Goal: Information Seeking & Learning: Compare options

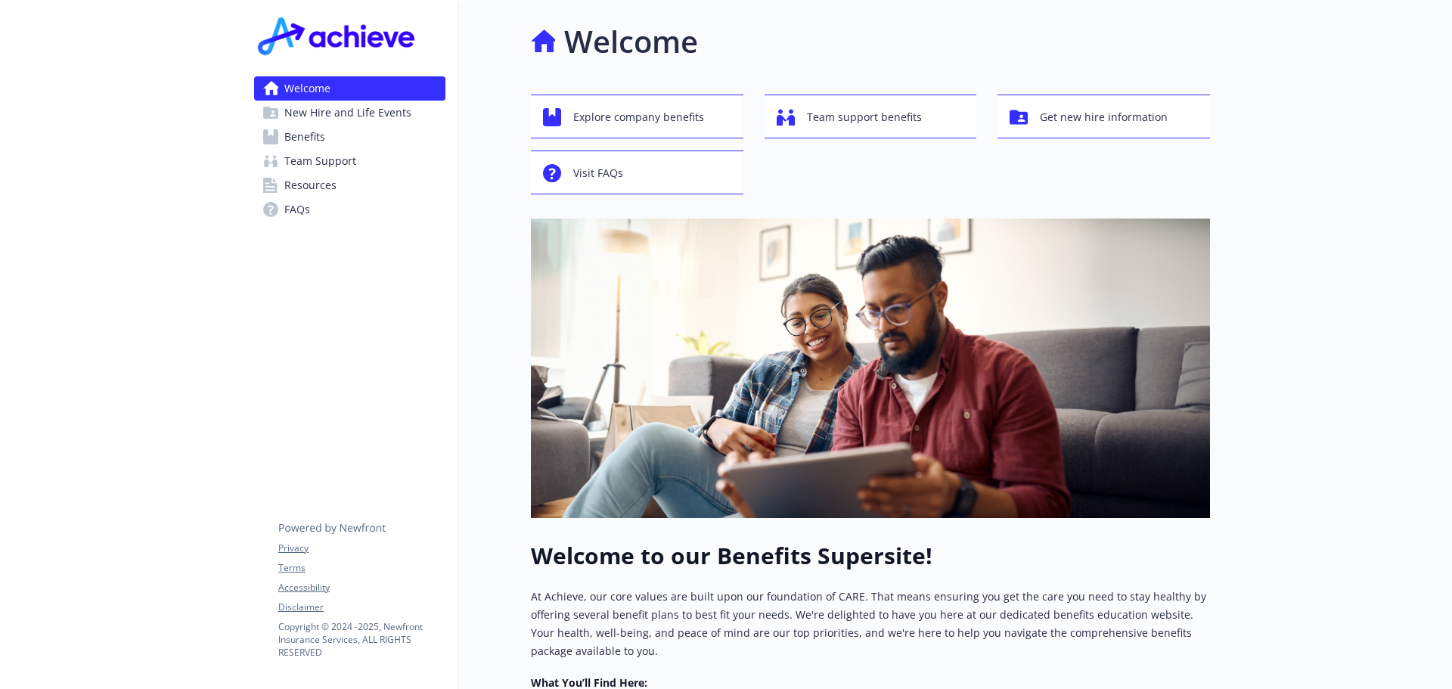
click at [358, 138] on link "Benefits" at bounding box center [349, 137] width 191 height 24
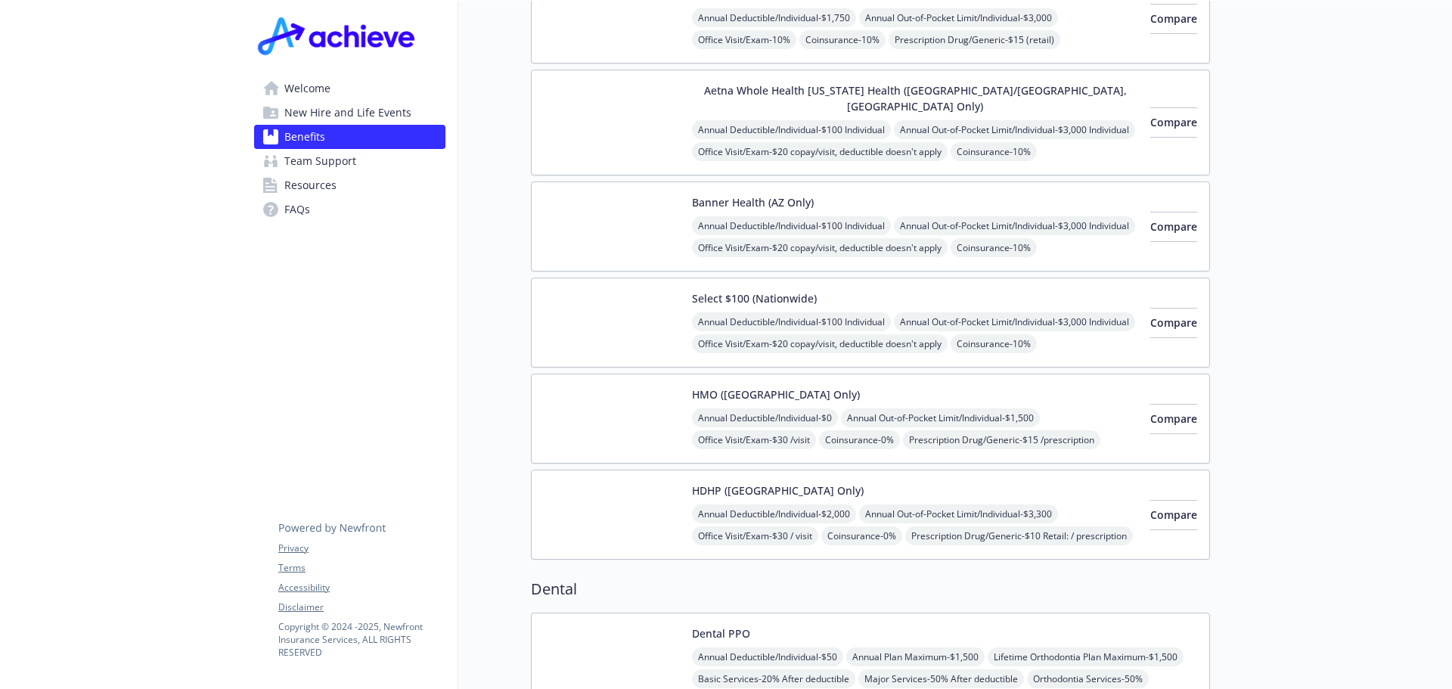
scroll to position [302, 0]
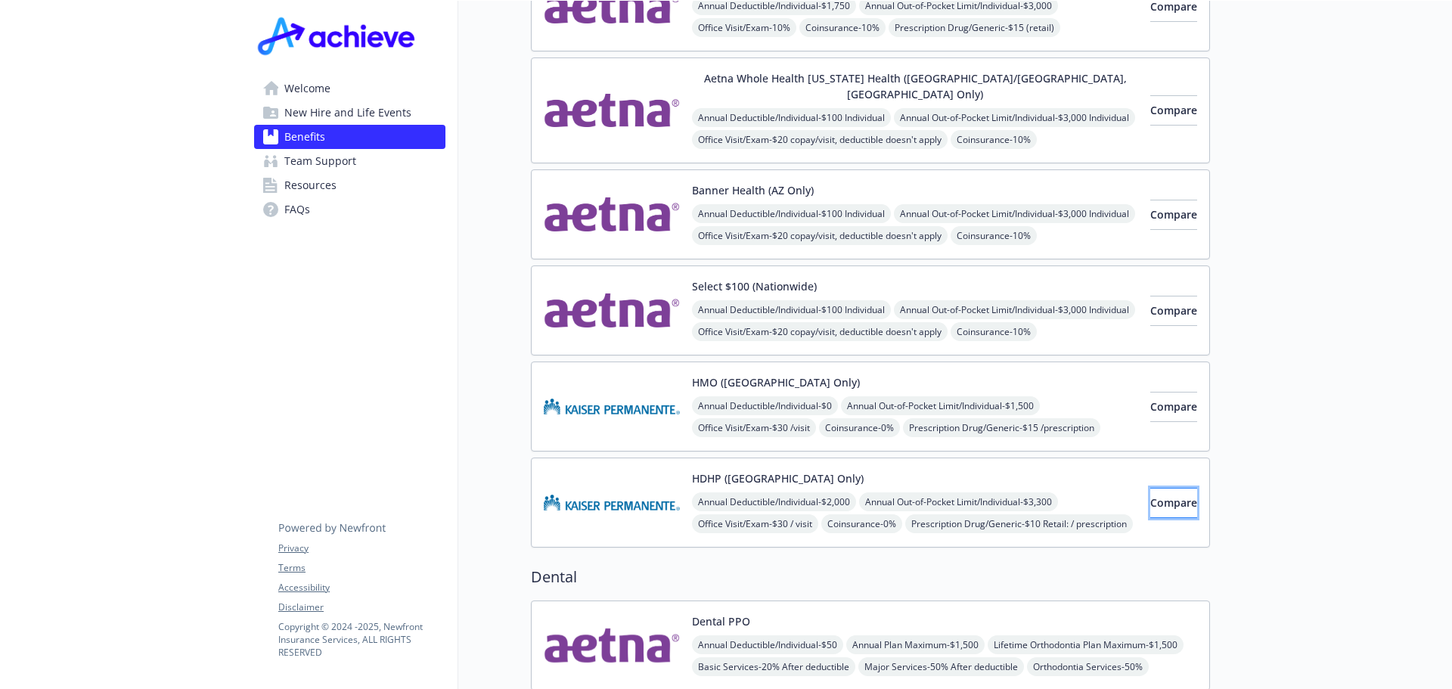
click at [1150, 495] on span "Compare" at bounding box center [1173, 502] width 47 height 14
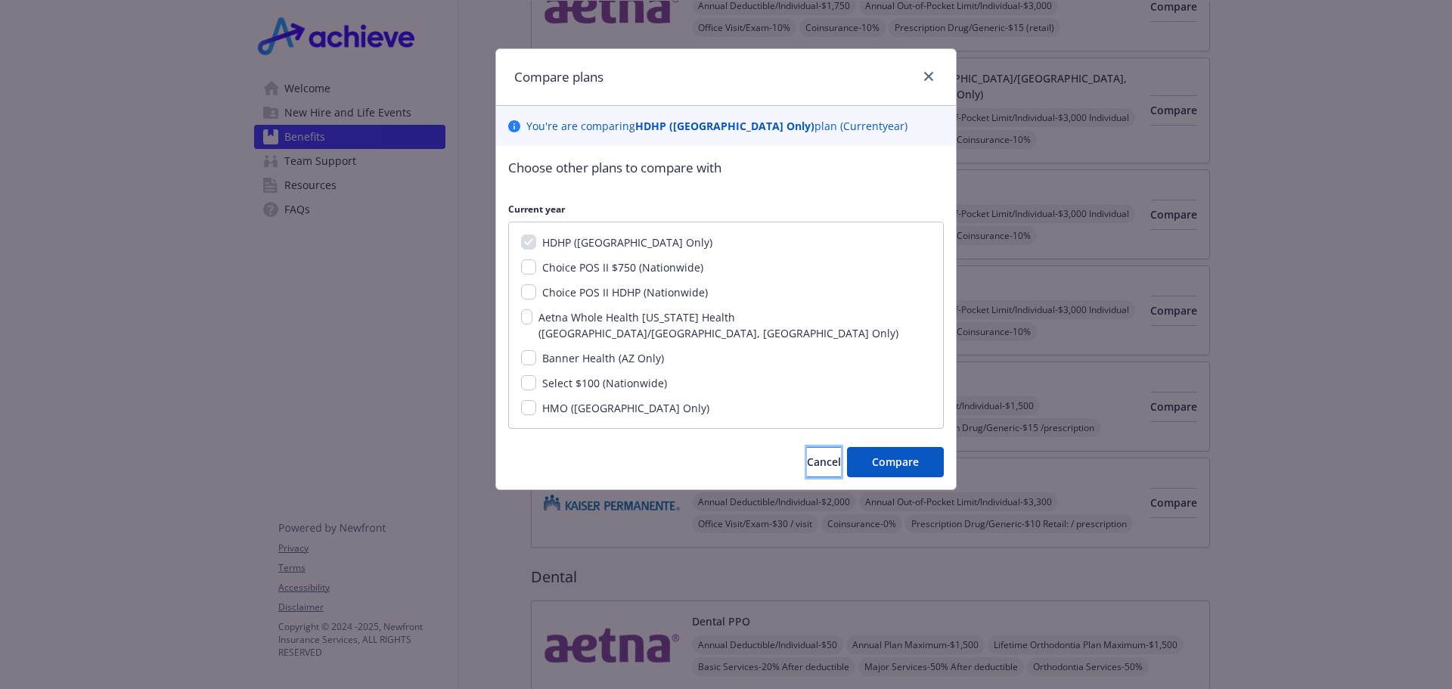
click at [807, 454] on span "Cancel" at bounding box center [824, 461] width 34 height 14
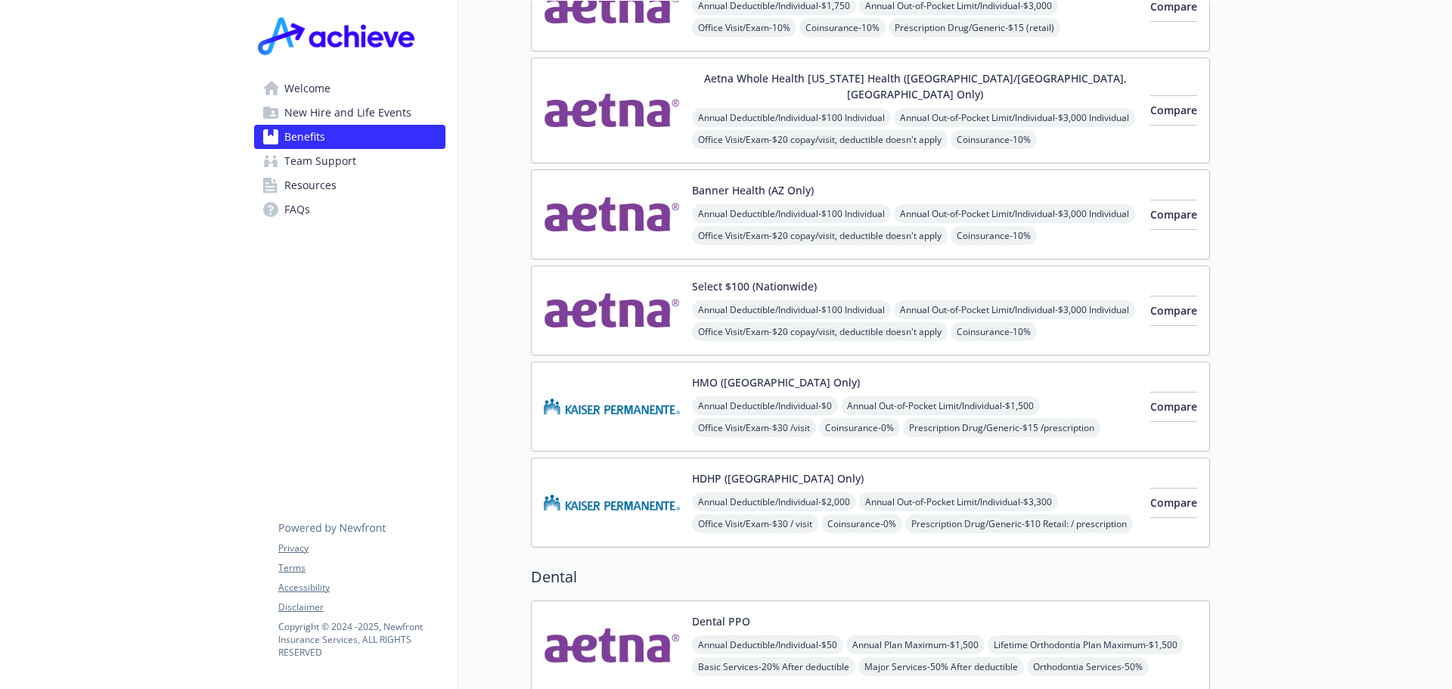
click at [638, 470] on img at bounding box center [612, 502] width 136 height 64
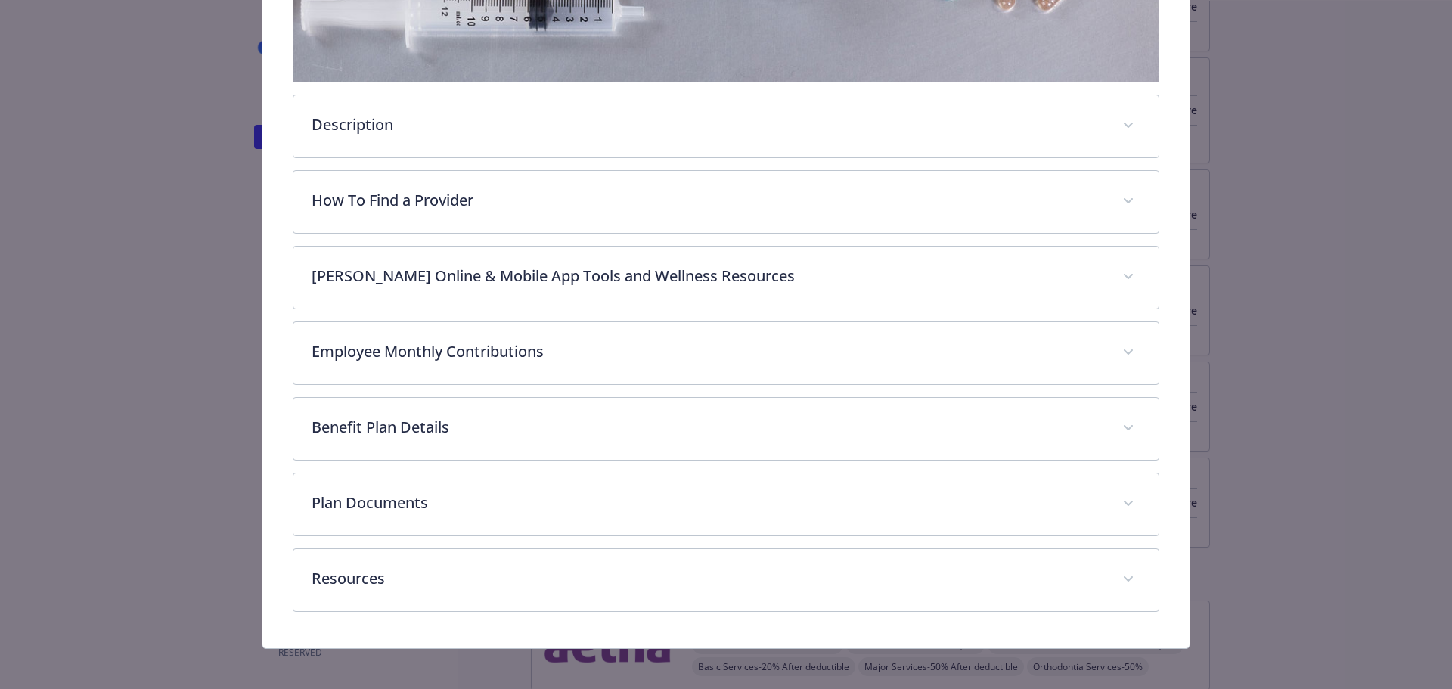
scroll to position [449, 0]
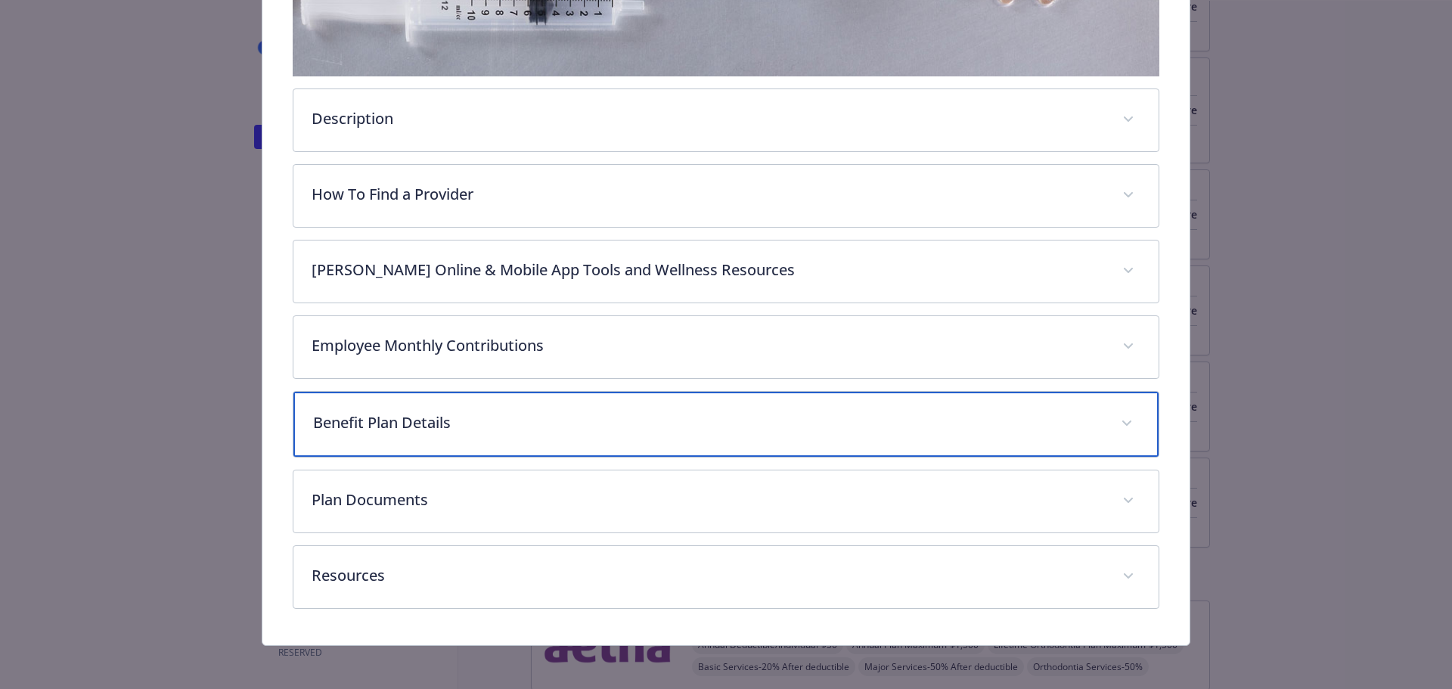
click at [1121, 416] on span "details for plan Medical - HDHP (Northern CA Only) - HDHP HMO" at bounding box center [1127, 423] width 24 height 24
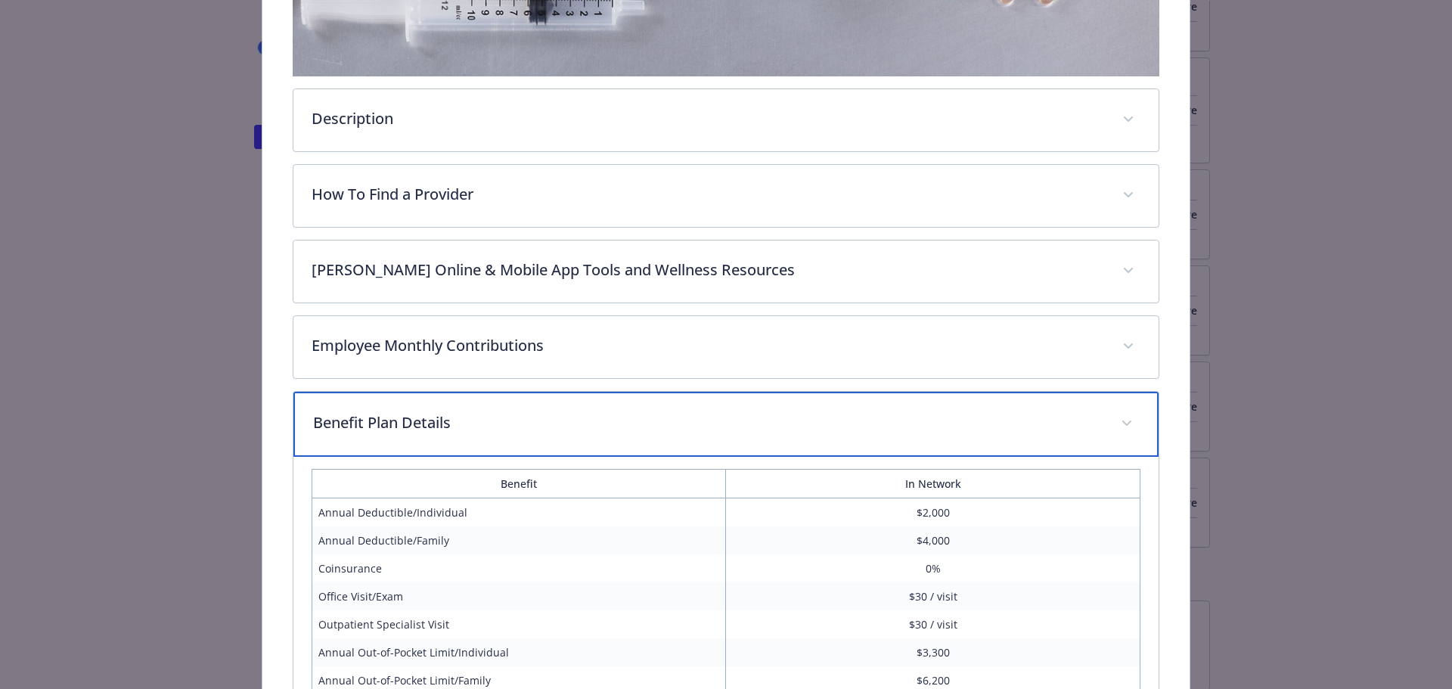
click at [1120, 417] on span "details for plan Medical - HDHP (Northern CA Only) - HDHP HMO" at bounding box center [1127, 423] width 24 height 24
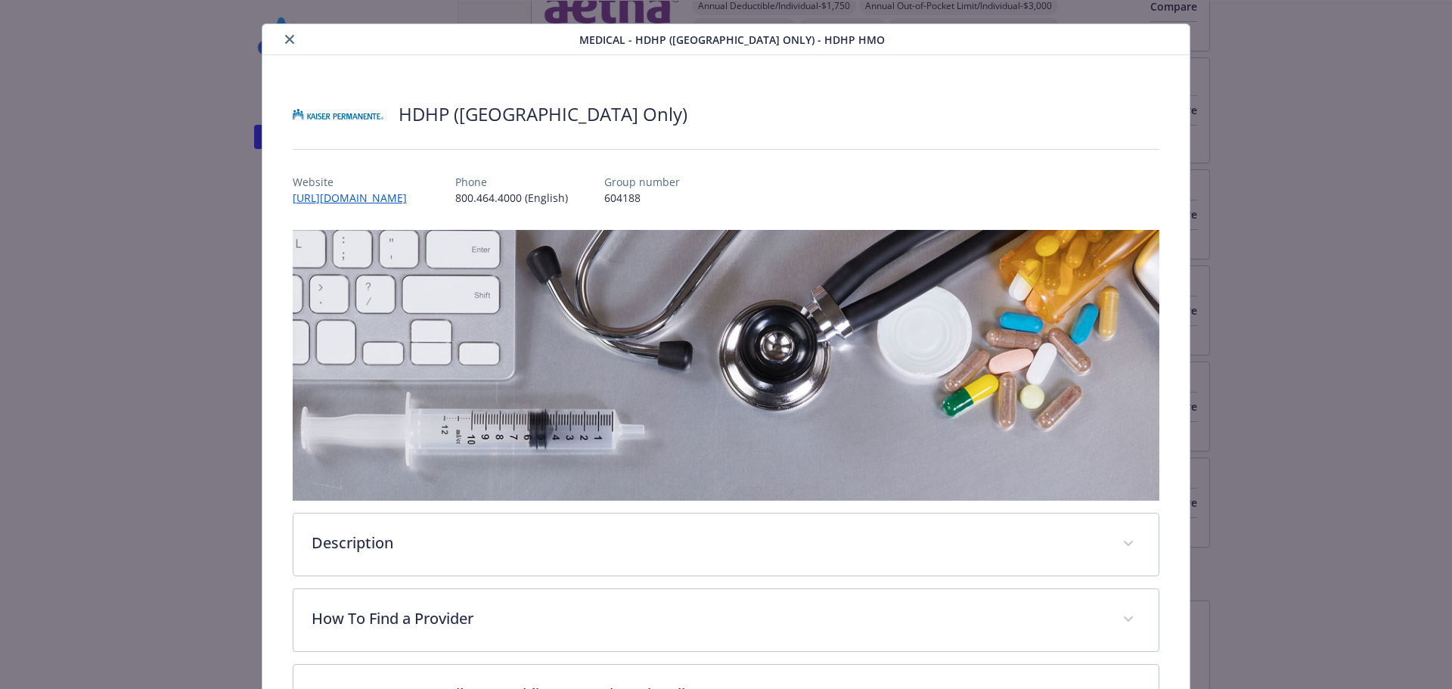
scroll to position [0, 0]
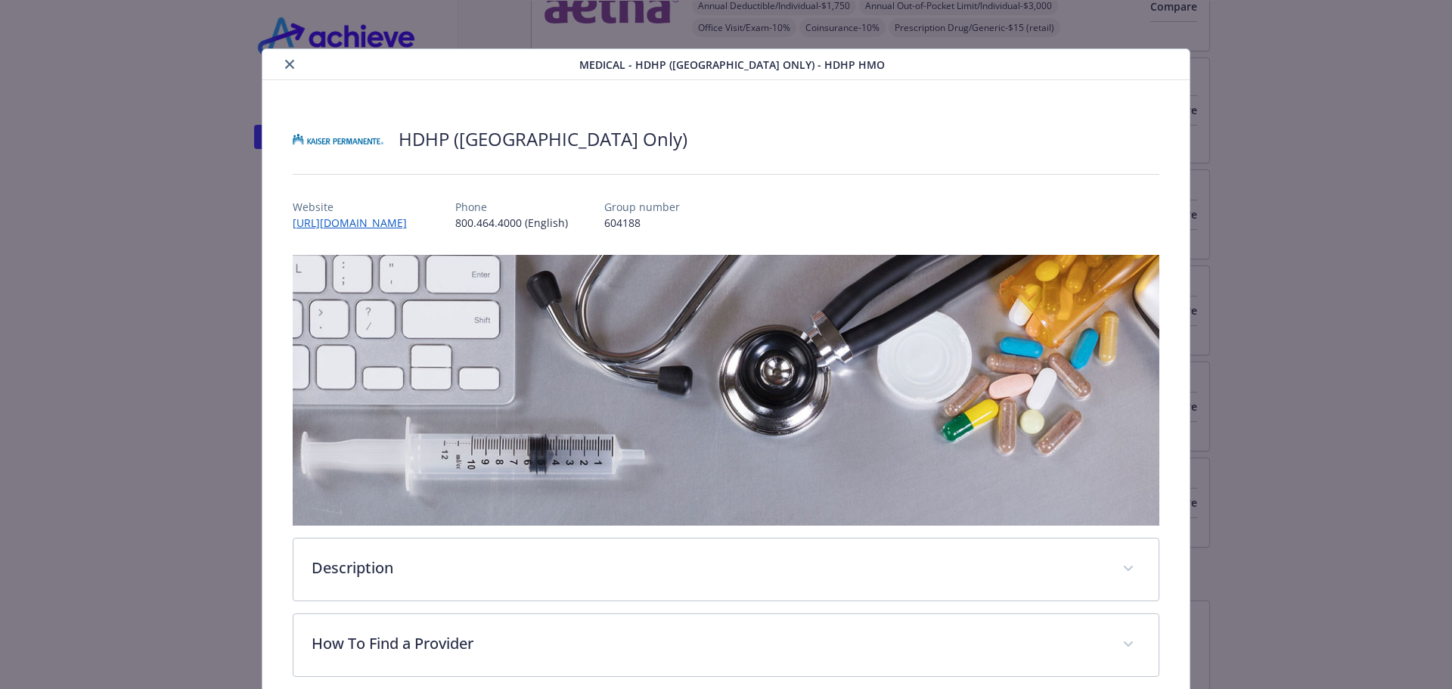
click at [290, 63] on icon "close" at bounding box center [289, 64] width 9 height 9
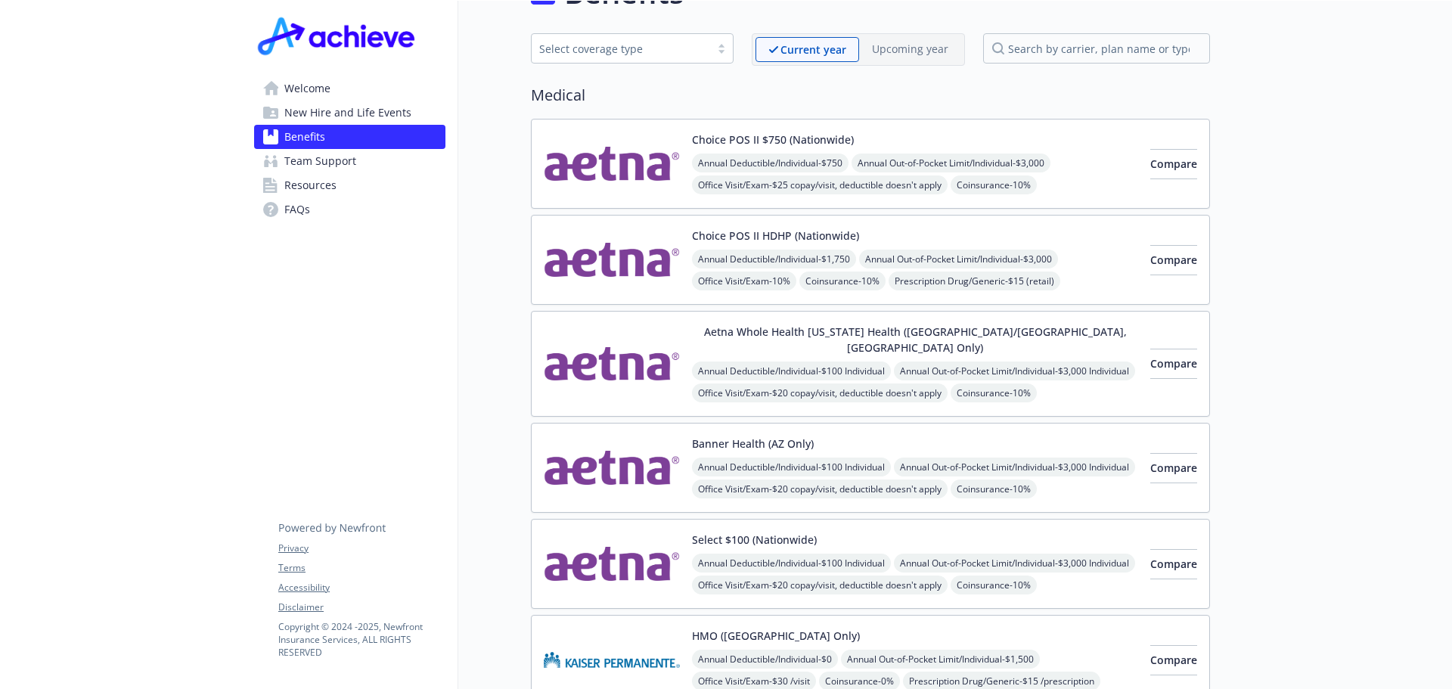
scroll to position [76, 0]
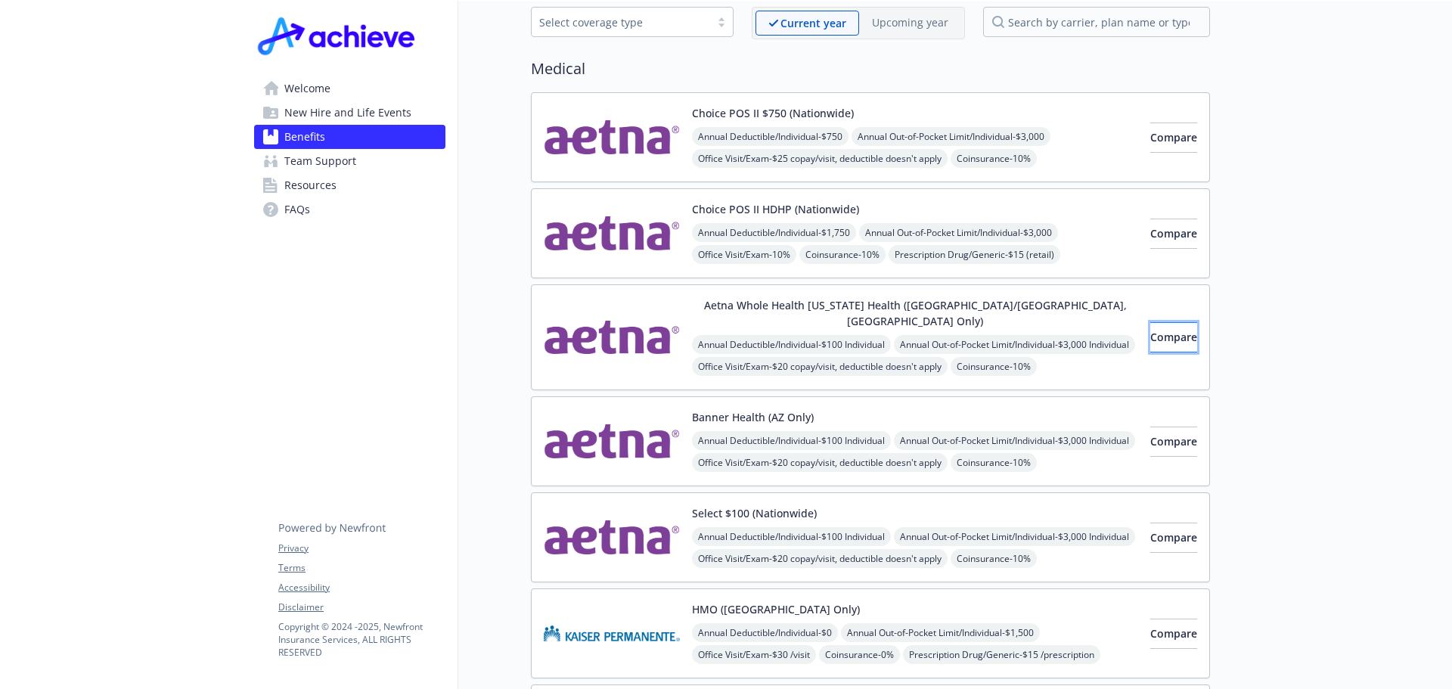
click at [1150, 330] on span "Compare" at bounding box center [1173, 337] width 47 height 14
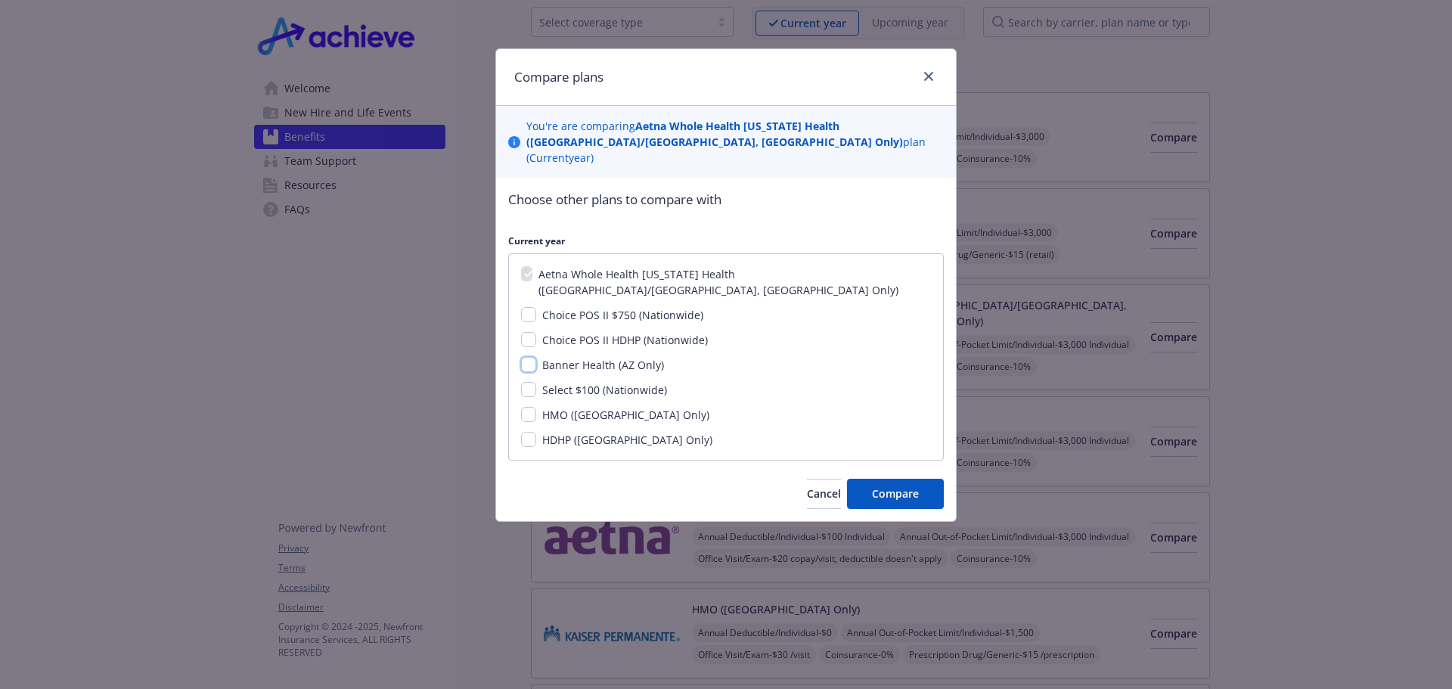
click at [529, 357] on input "Banner Health (AZ Only)" at bounding box center [528, 364] width 15 height 15
checkbox input "true"
click at [538, 407] on div "HMO ([GEOGRAPHIC_DATA] Only)" at bounding box center [624, 415] width 176 height 16
click at [529, 407] on input "HMO ([GEOGRAPHIC_DATA] Only)" at bounding box center [528, 414] width 15 height 15
checkbox input "true"
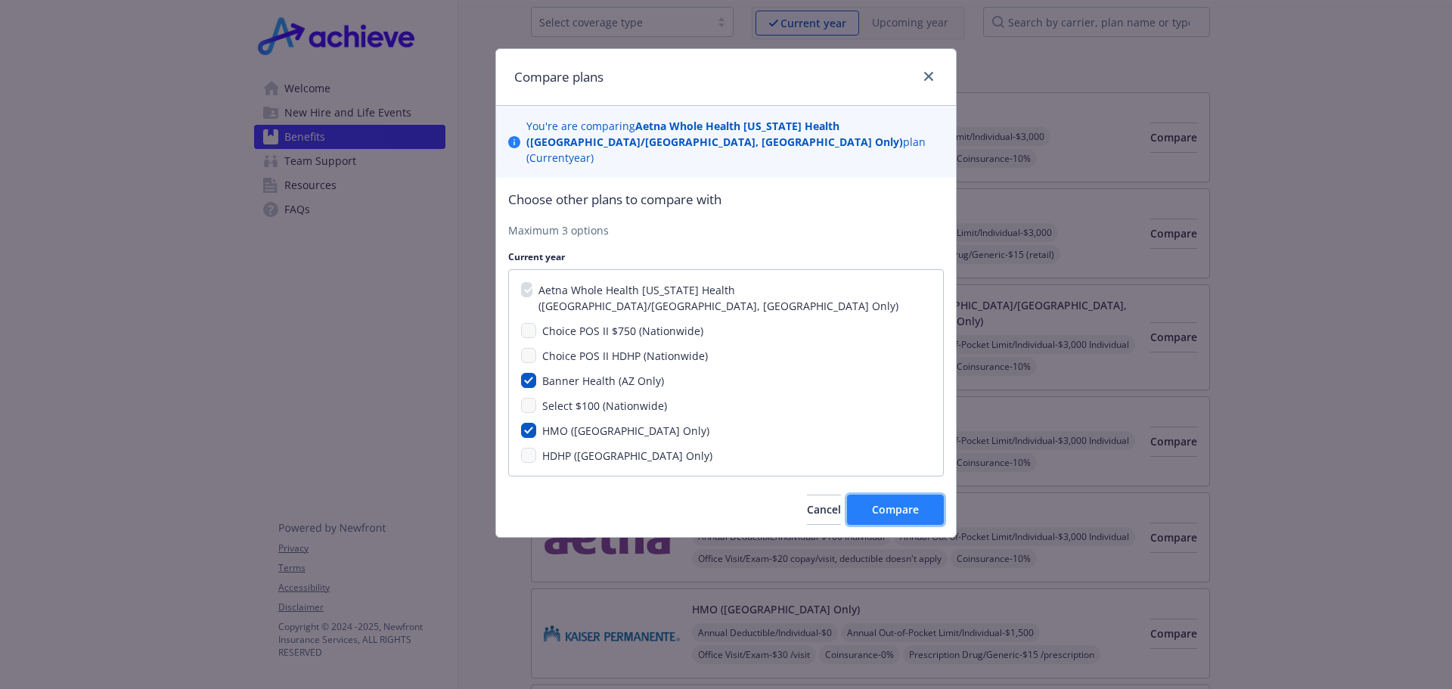
click at [886, 502] on span "Compare" at bounding box center [895, 509] width 47 height 14
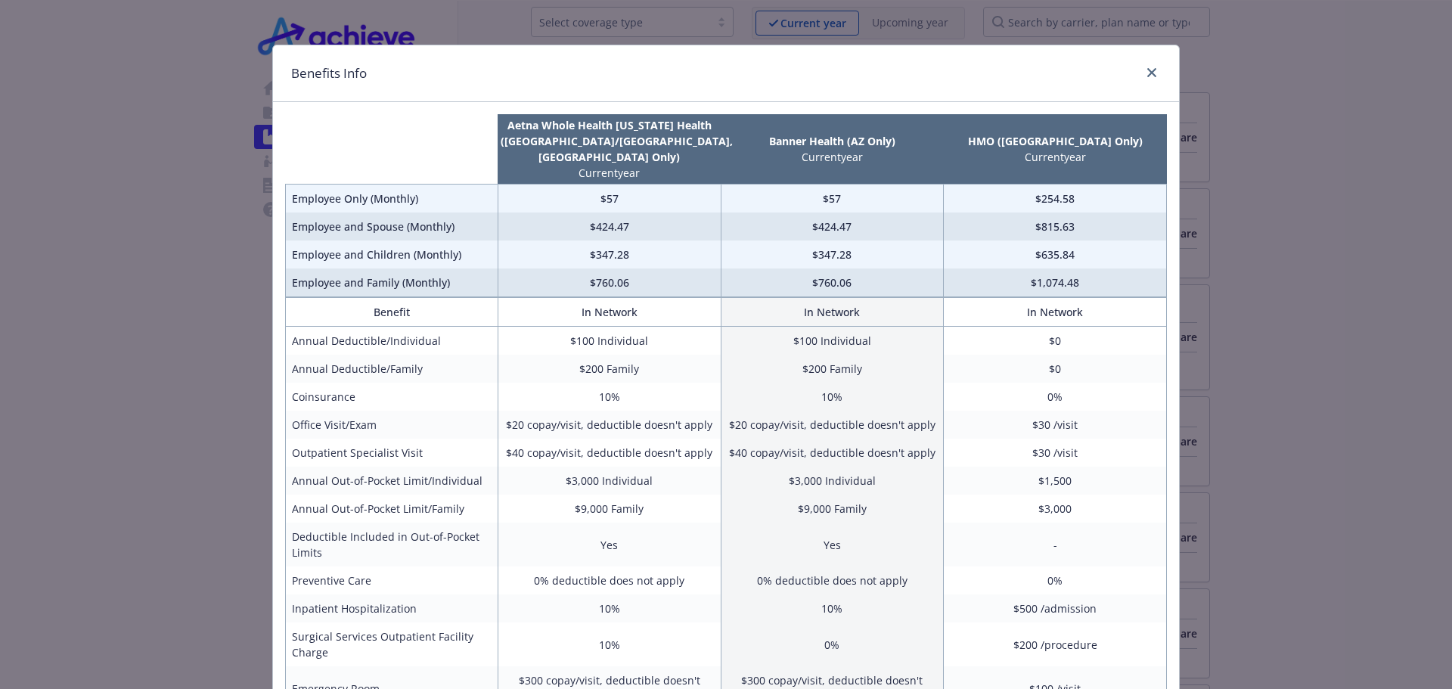
scroll to position [0, 0]
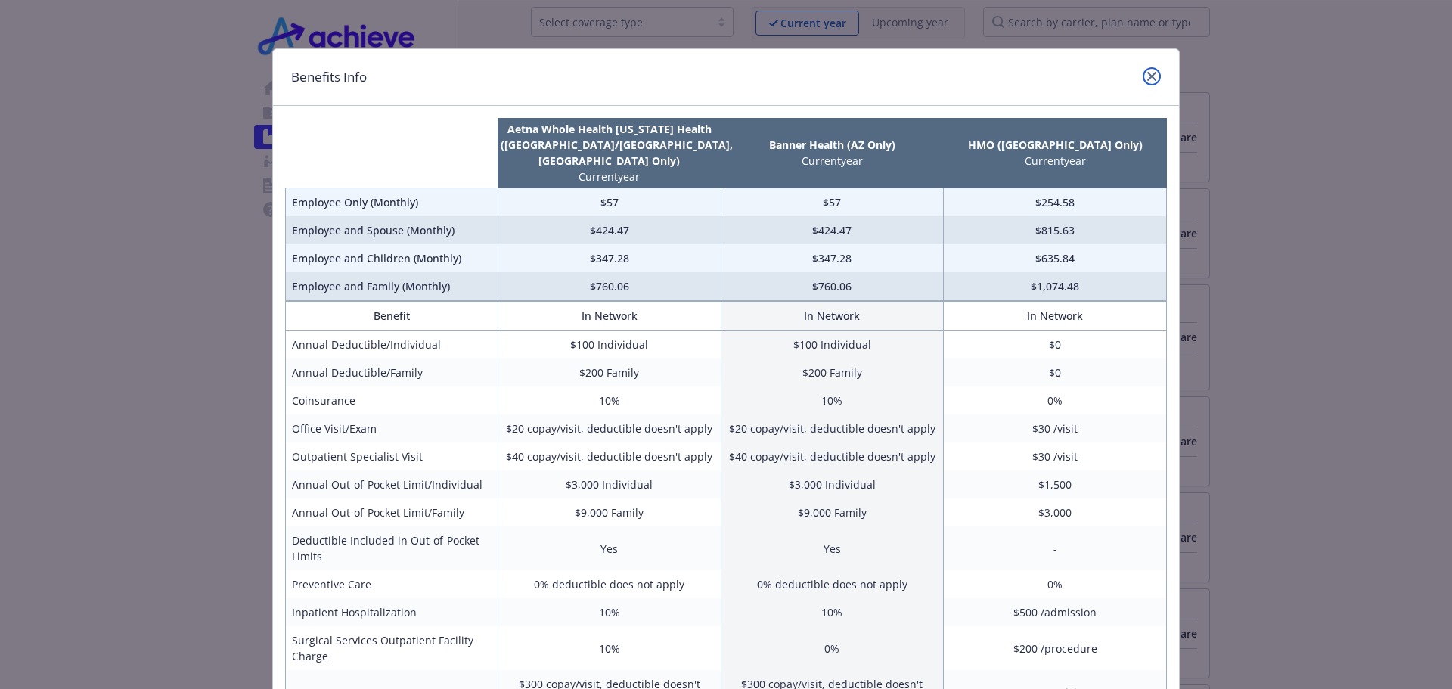
click at [1151, 75] on link "close" at bounding box center [1152, 76] width 18 height 18
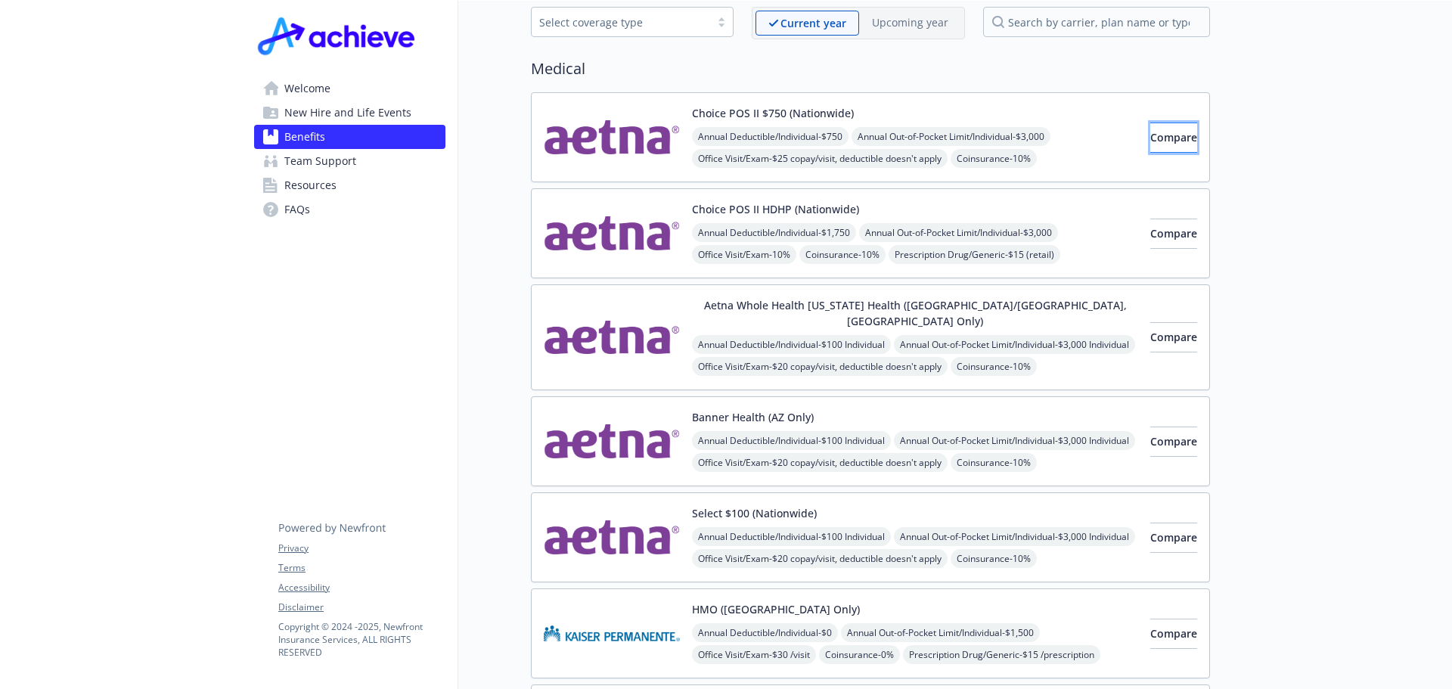
click at [1150, 144] on button "Compare" at bounding box center [1173, 138] width 47 height 30
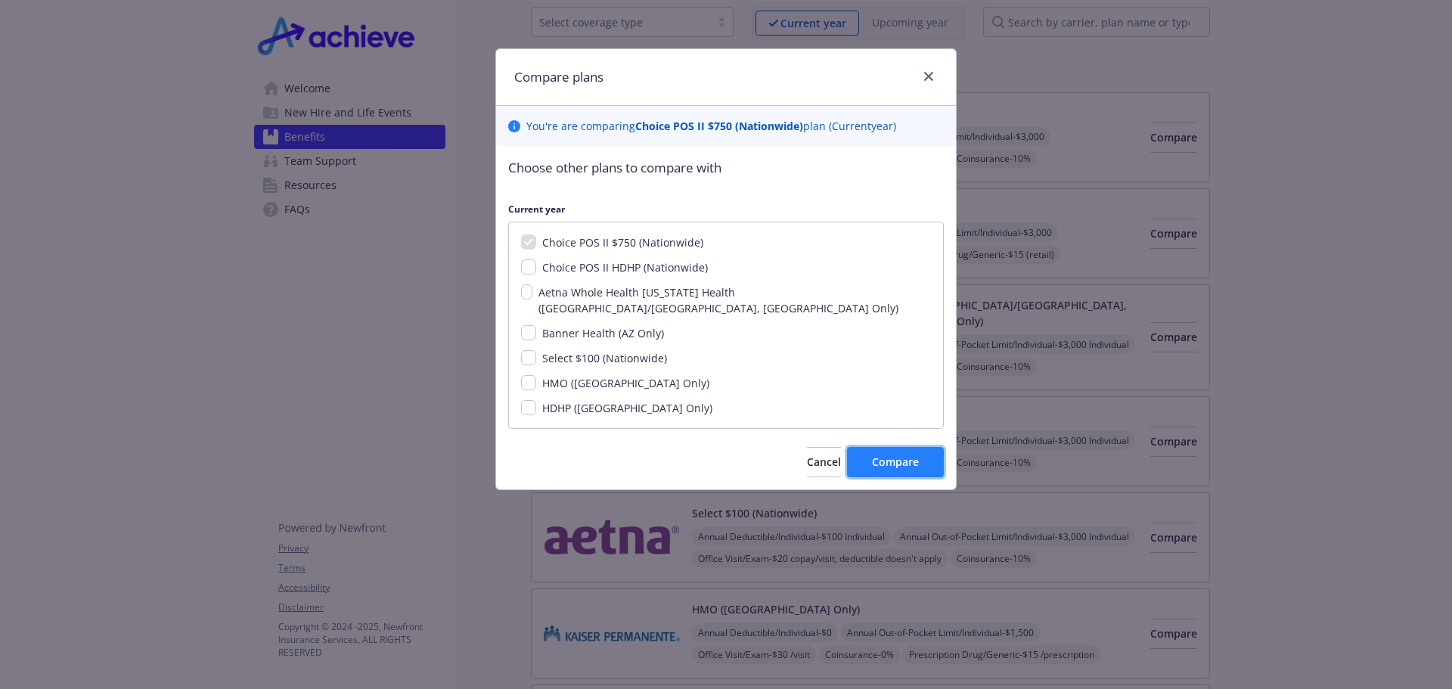
click at [909, 454] on span "Compare" at bounding box center [895, 461] width 47 height 14
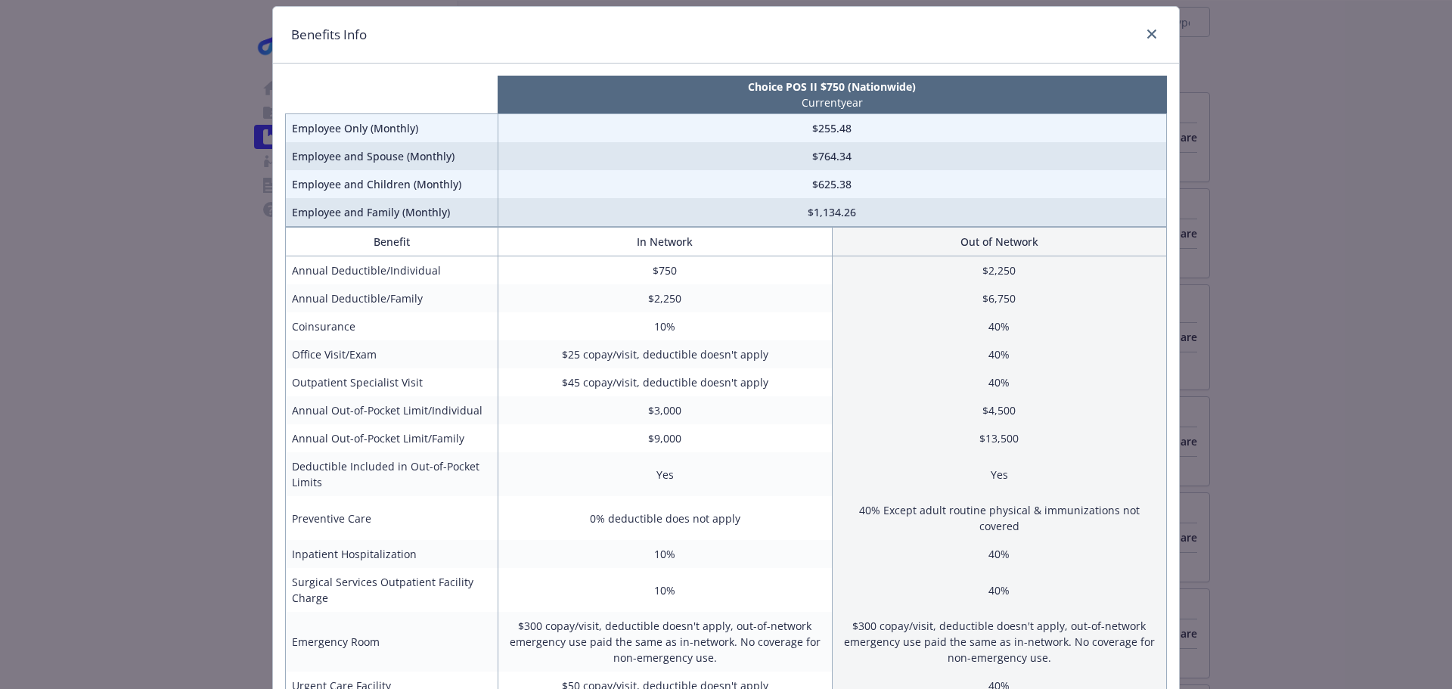
scroll to position [31, 0]
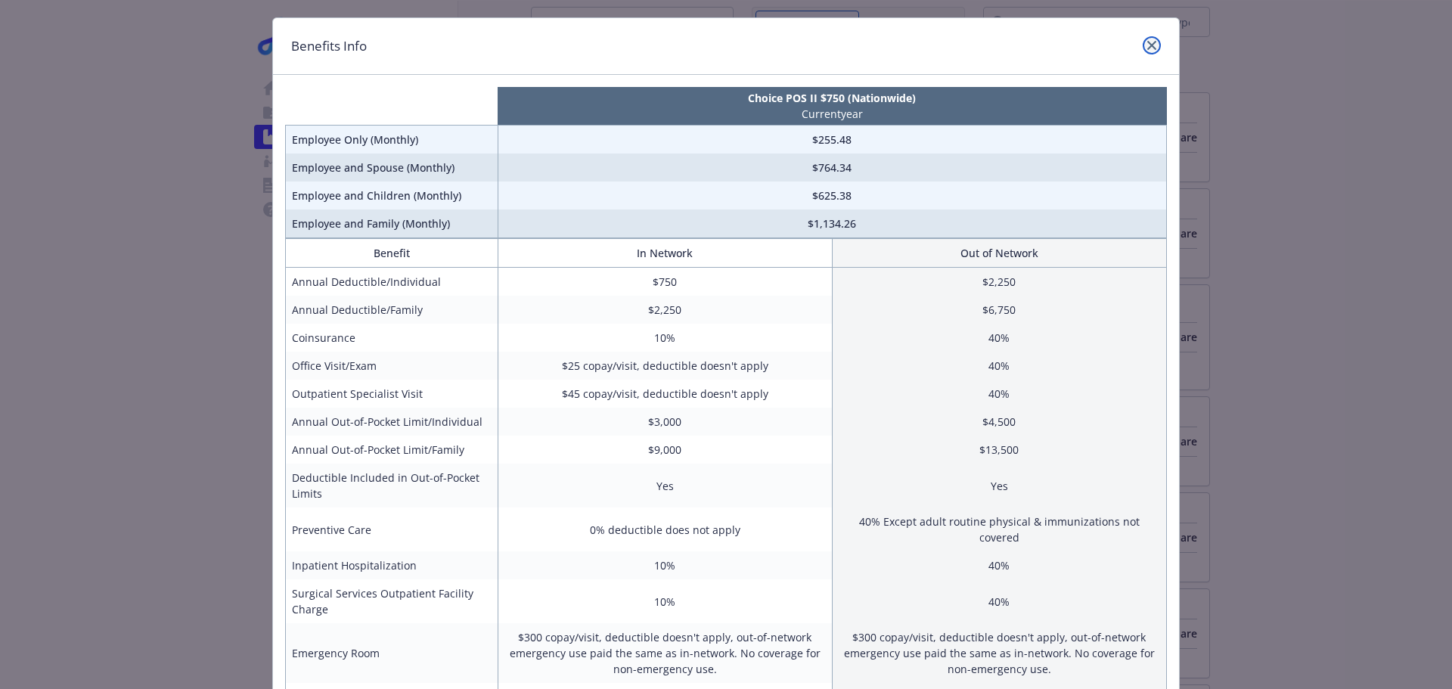
click at [1149, 42] on icon "close" at bounding box center [1151, 45] width 9 height 9
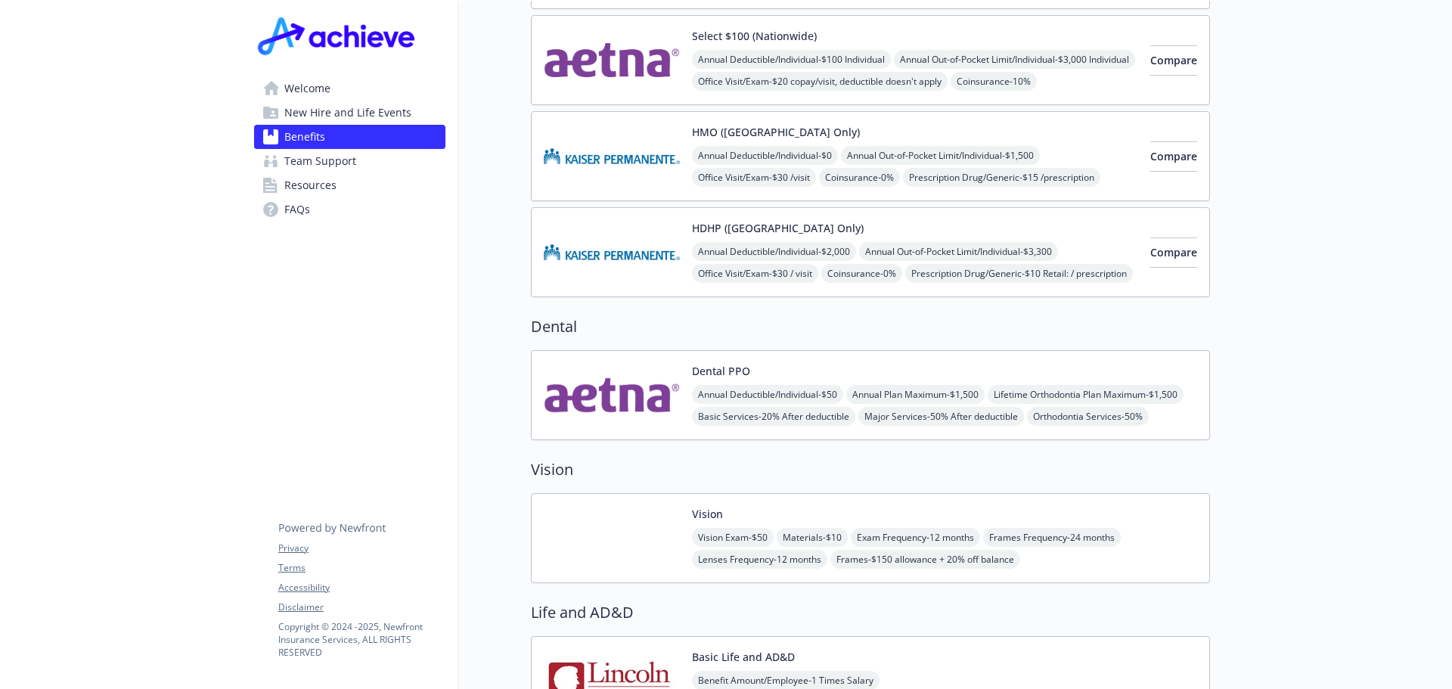
scroll to position [529, 0]
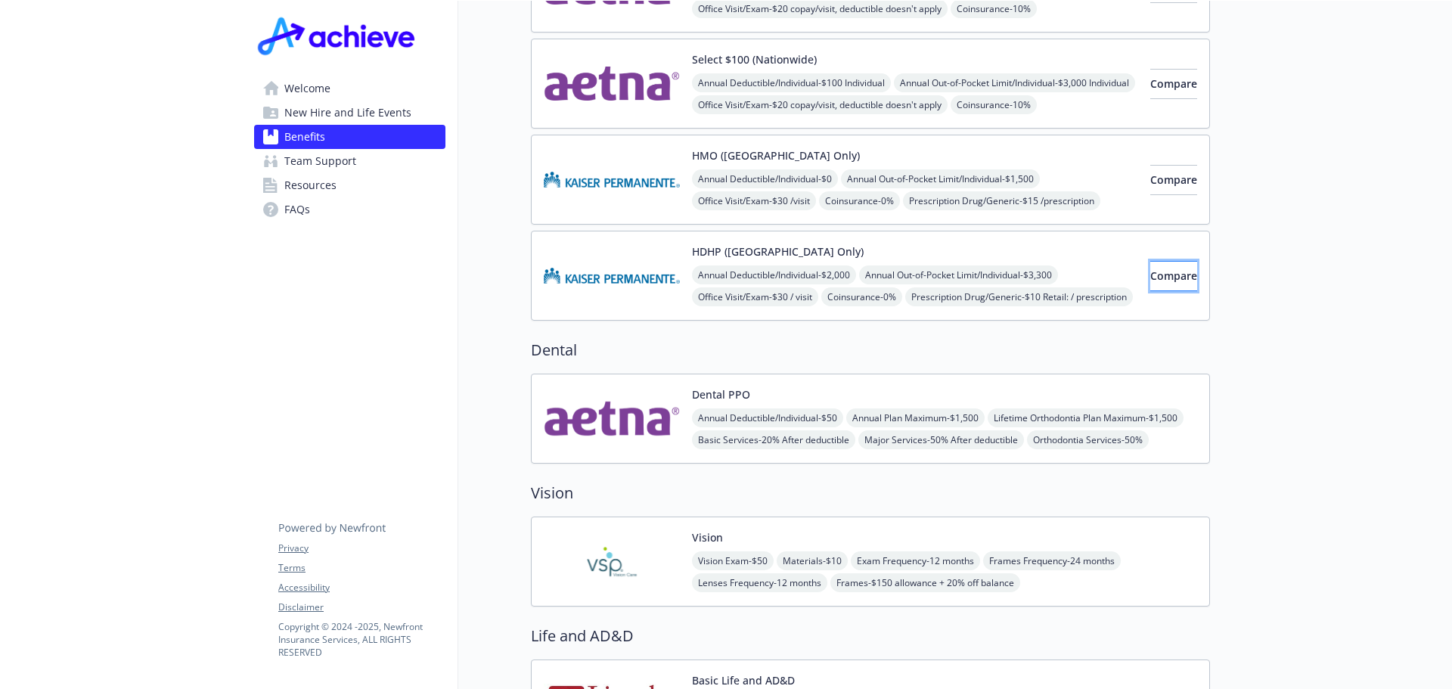
click at [1151, 268] on span "Compare" at bounding box center [1173, 275] width 47 height 14
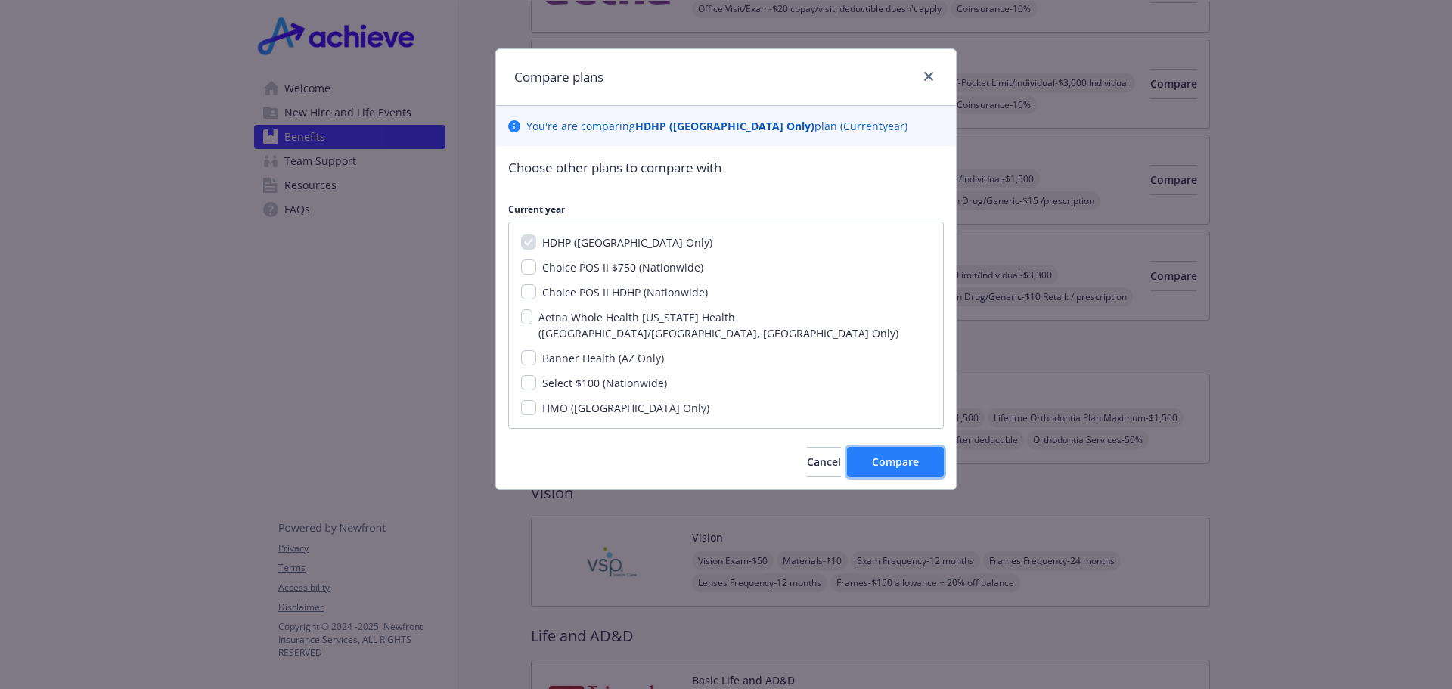
click at [886, 454] on span "Compare" at bounding box center [895, 461] width 47 height 14
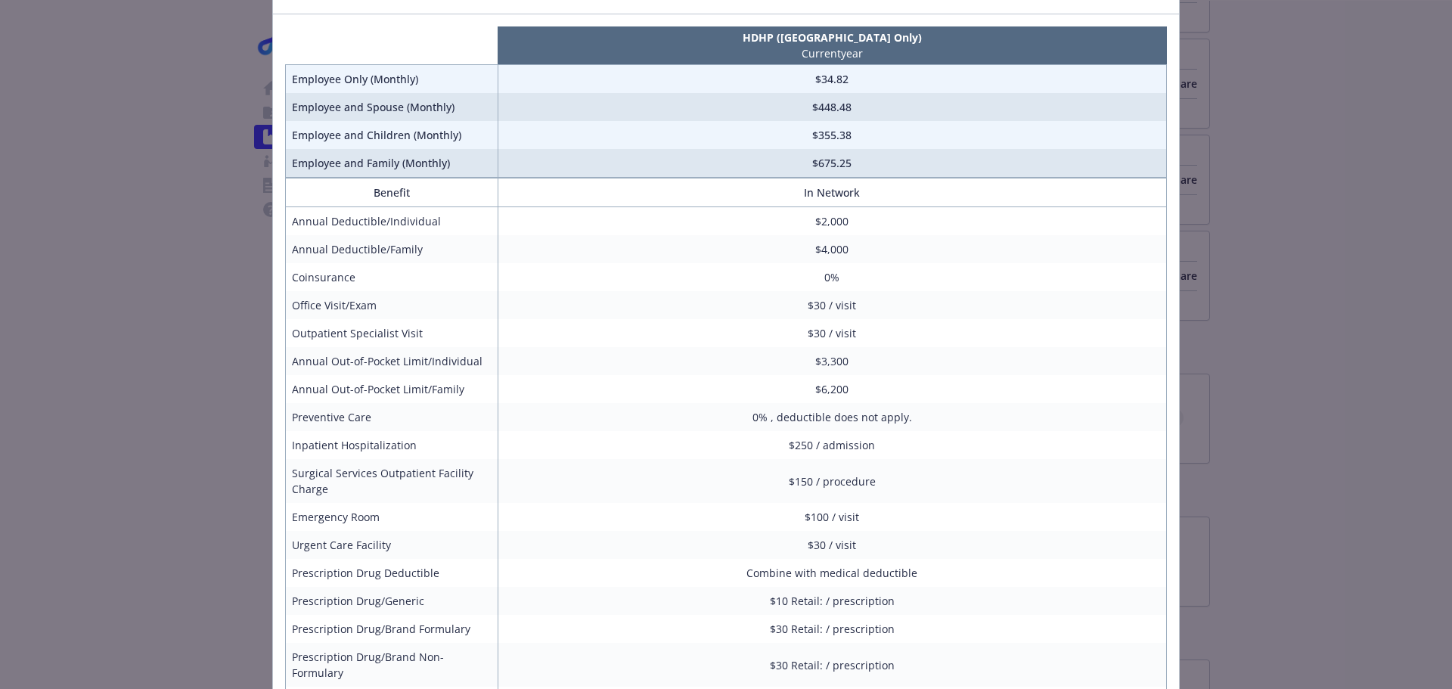
scroll to position [0, 0]
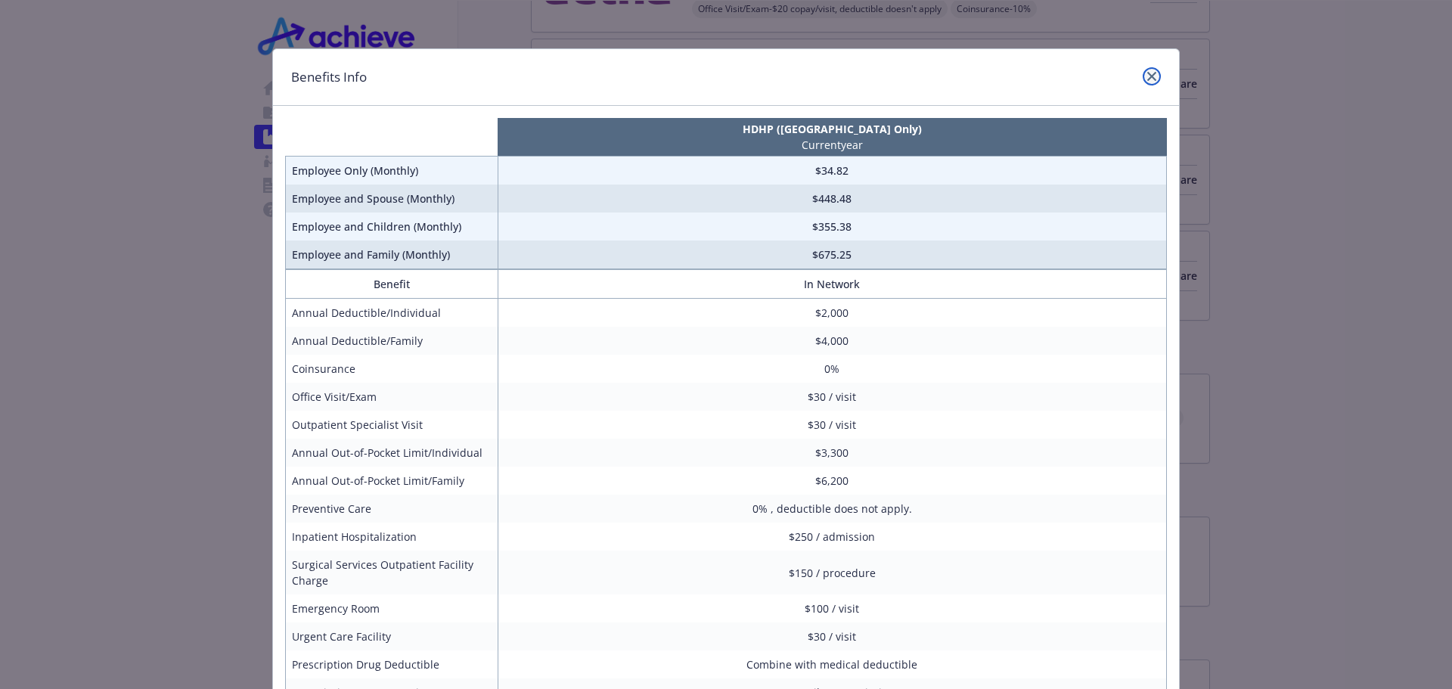
click at [1152, 78] on link "close" at bounding box center [1152, 76] width 18 height 18
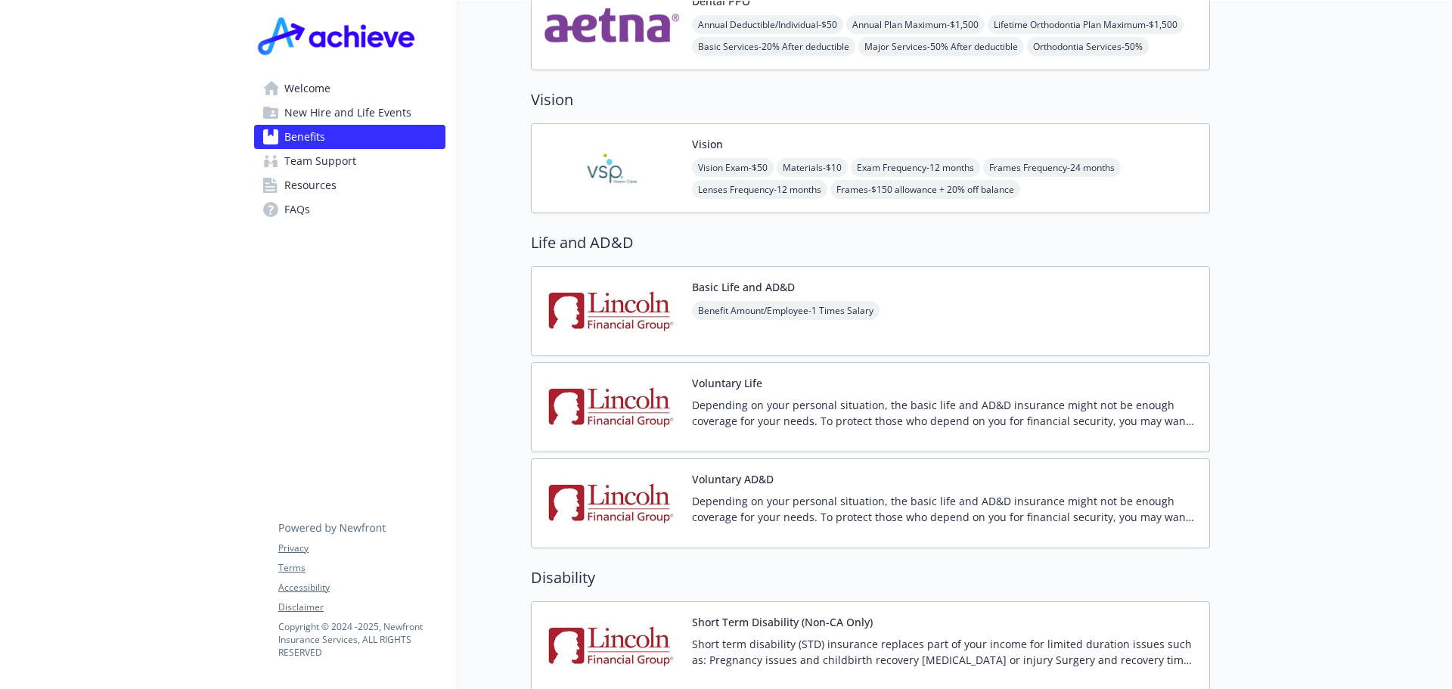
scroll to position [922, 0]
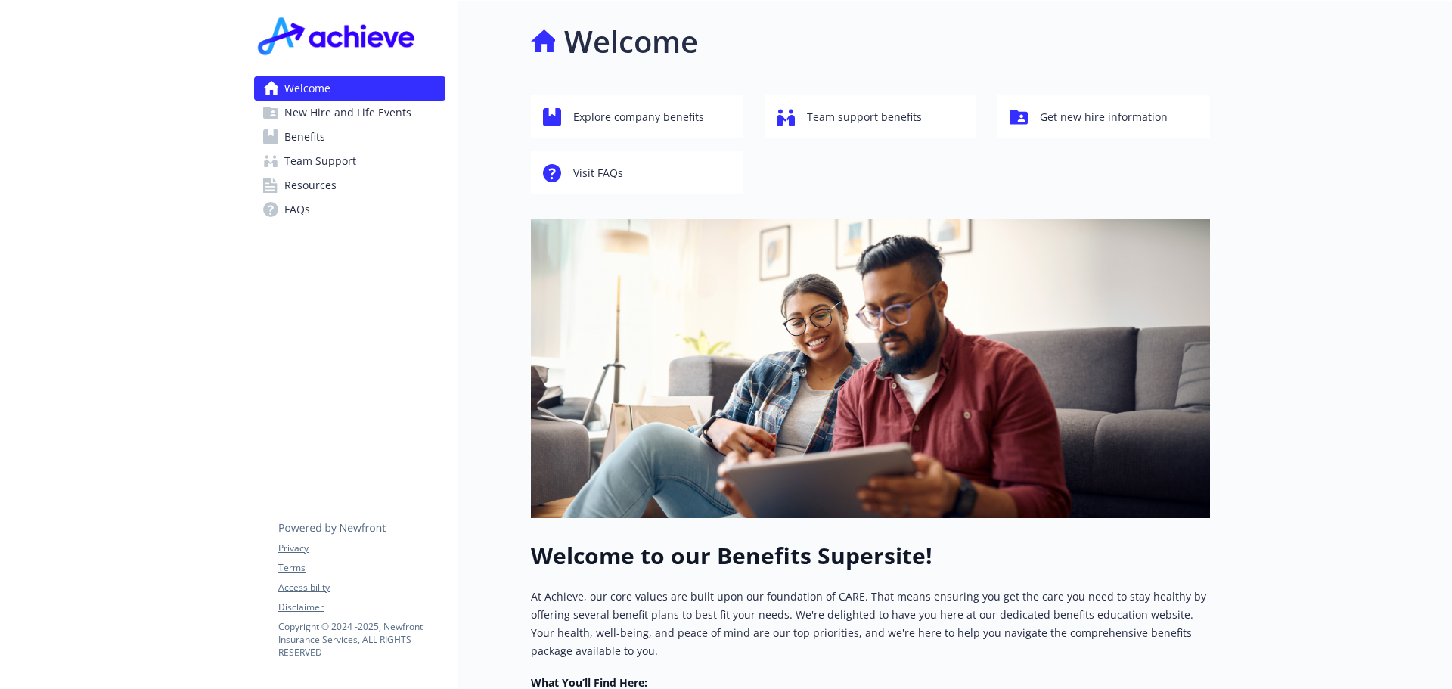
click at [319, 138] on span "Benefits" at bounding box center [304, 137] width 41 height 24
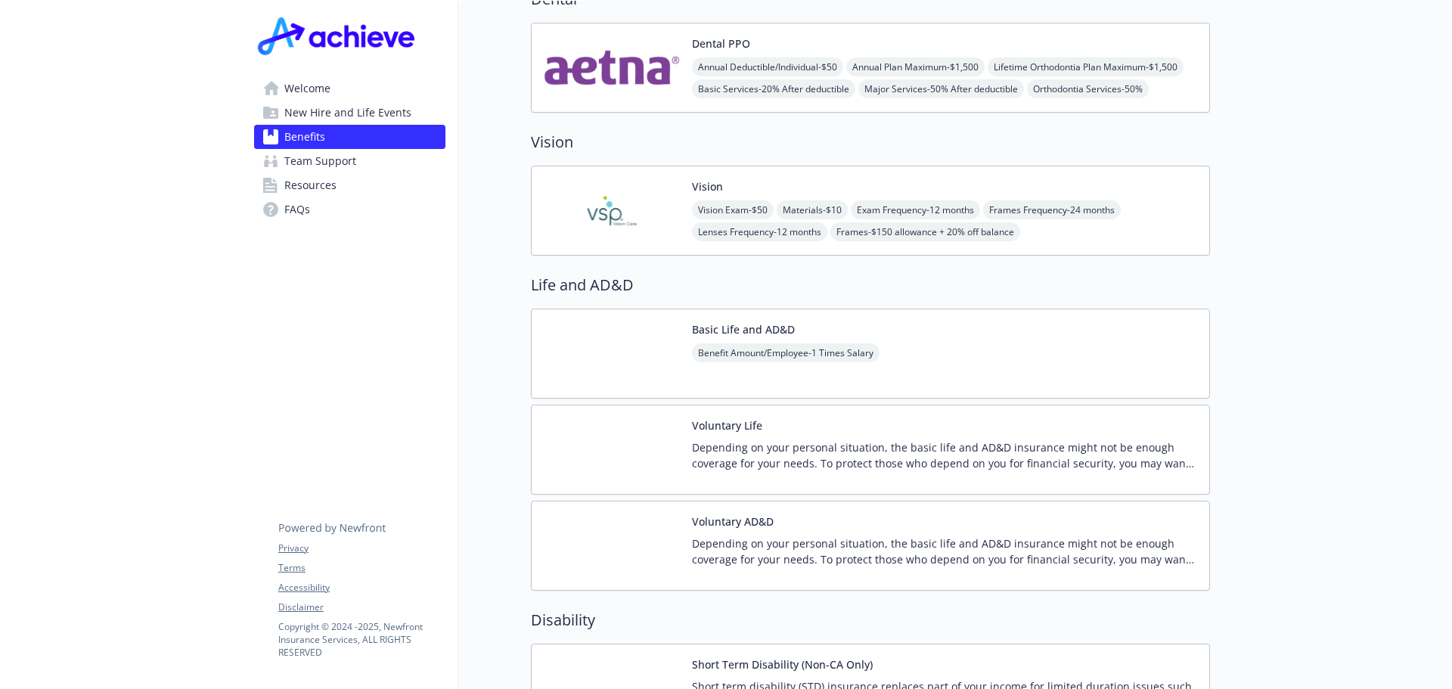
scroll to position [907, 0]
